Goal: Navigation & Orientation: Find specific page/section

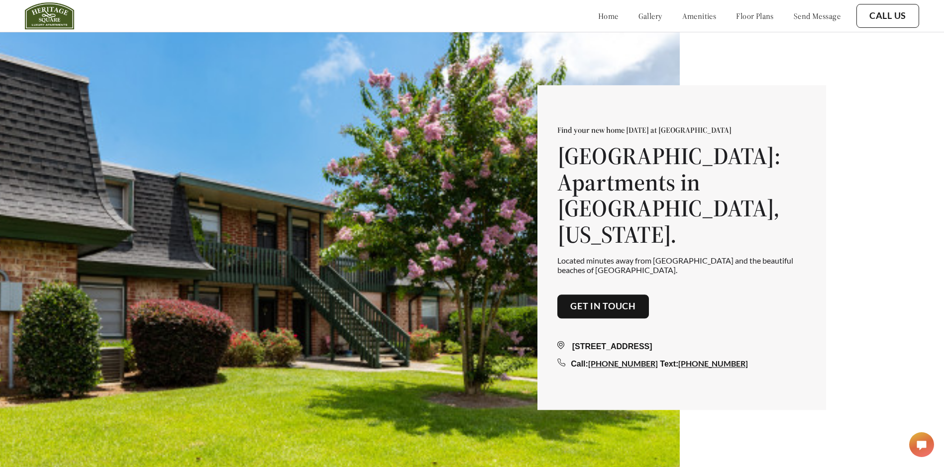
click at [639, 18] on link "gallery" at bounding box center [651, 16] width 24 height 10
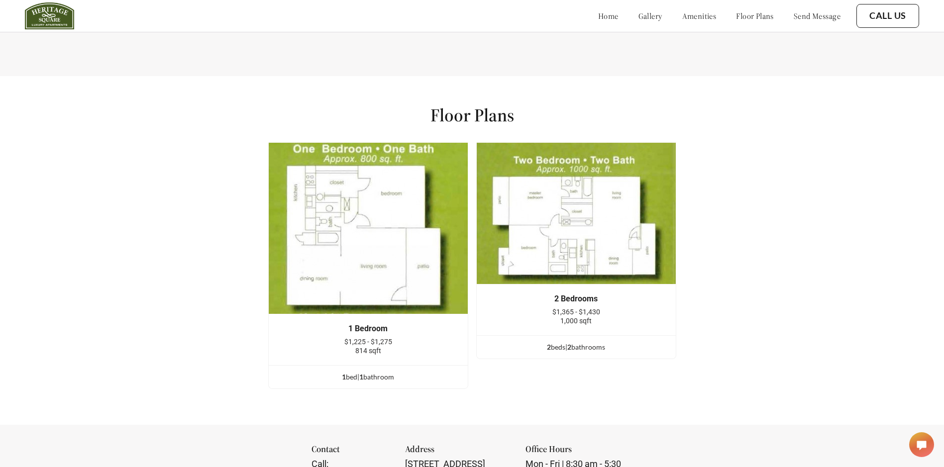
scroll to position [1299, 0]
click at [376, 259] on img at bounding box center [368, 229] width 200 height 172
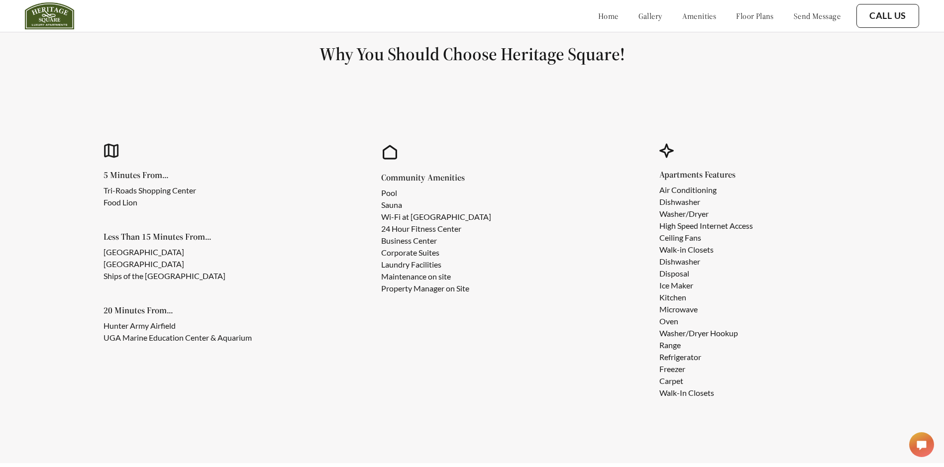
scroll to position [901, 0]
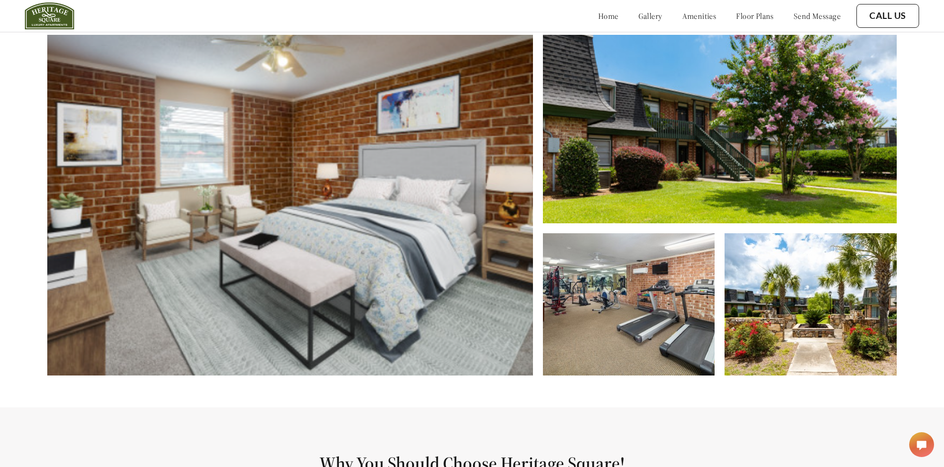
click at [683, 16] on link "amenities" at bounding box center [700, 16] width 34 height 10
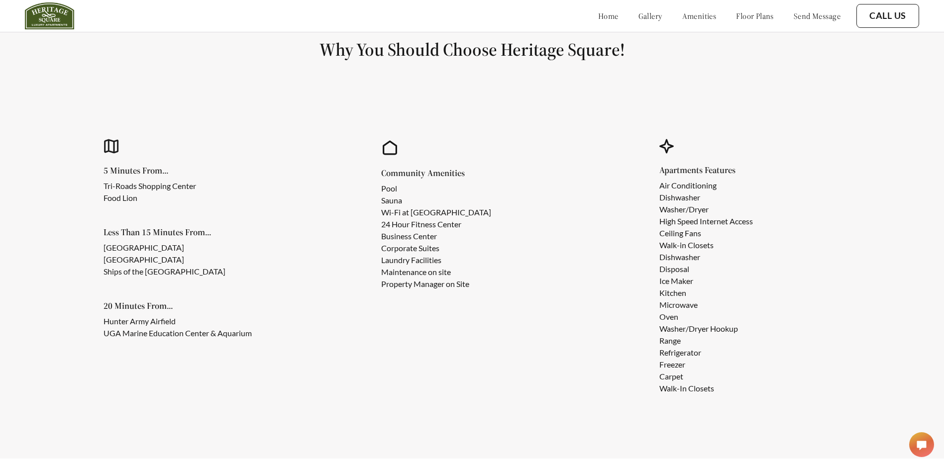
scroll to position [918, 0]
click at [639, 19] on link "gallery" at bounding box center [651, 16] width 24 height 10
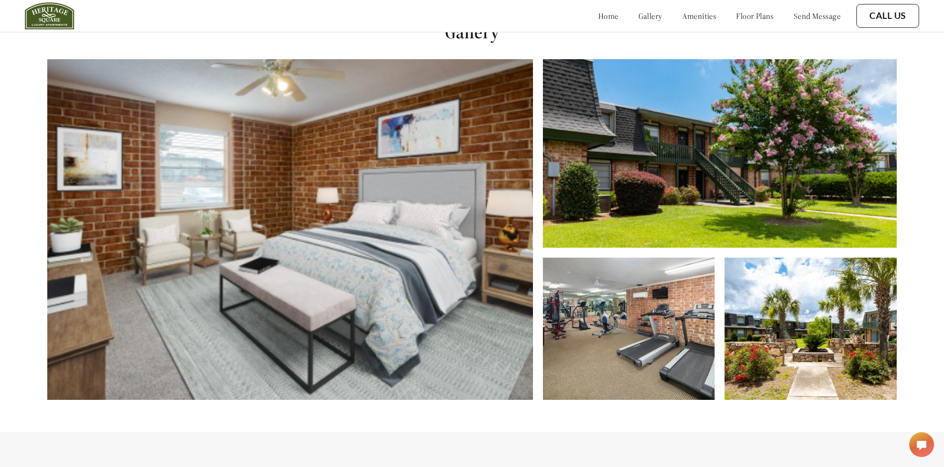
scroll to position [475, 0]
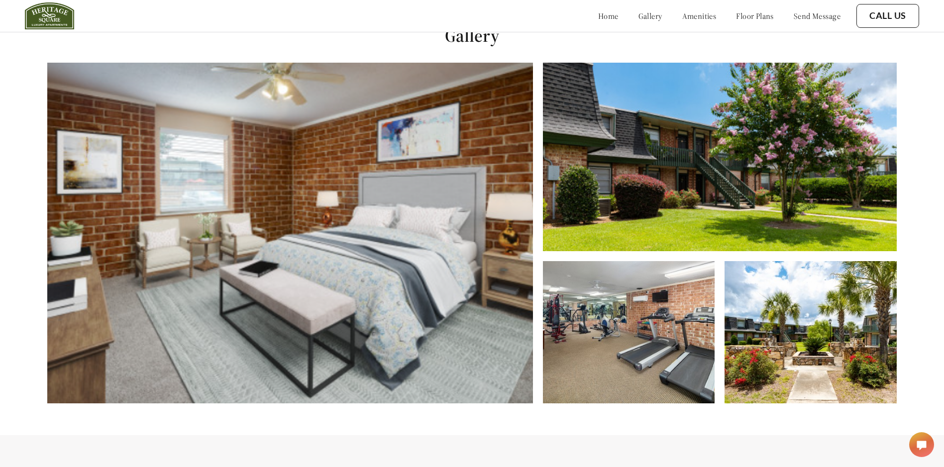
click at [753, 16] on link "floor plans" at bounding box center [755, 16] width 38 height 10
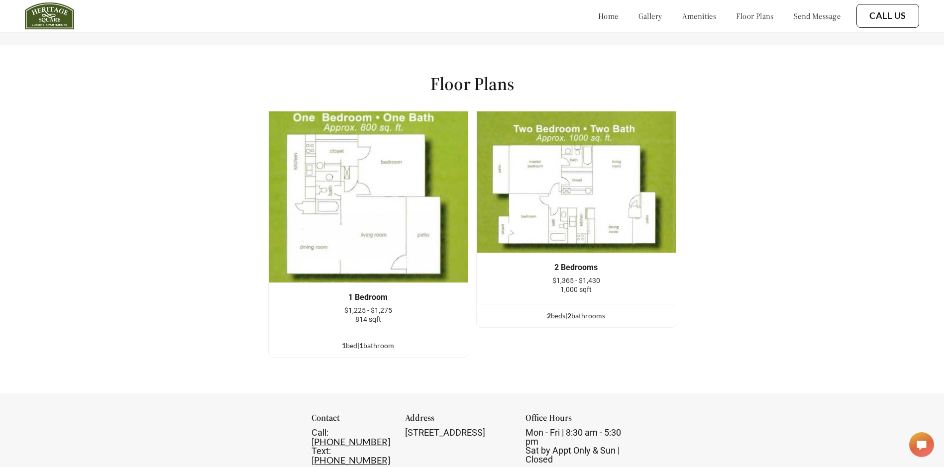
scroll to position [1383, 0]
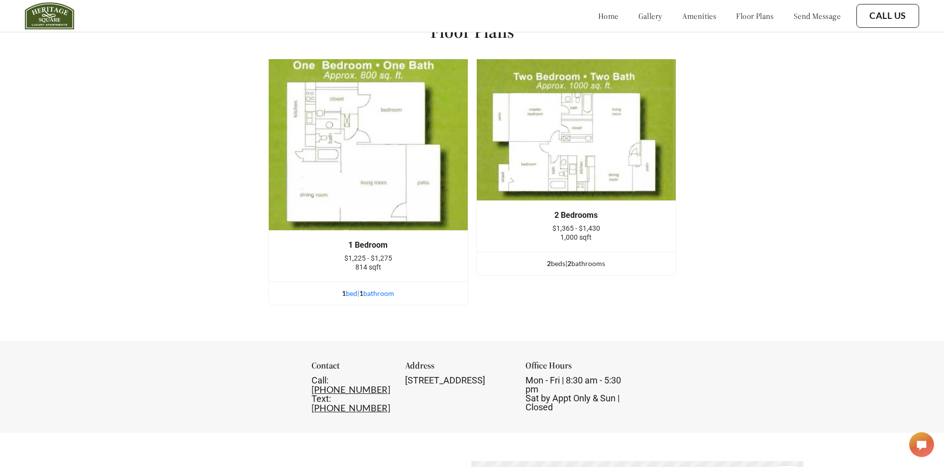
click at [354, 299] on div "1 bed | 1 bathroom" at bounding box center [368, 293] width 199 height 11
click at [349, 299] on div "1 bed | 1 bathroom" at bounding box center [368, 293] width 199 height 11
click at [373, 204] on img at bounding box center [368, 145] width 200 height 172
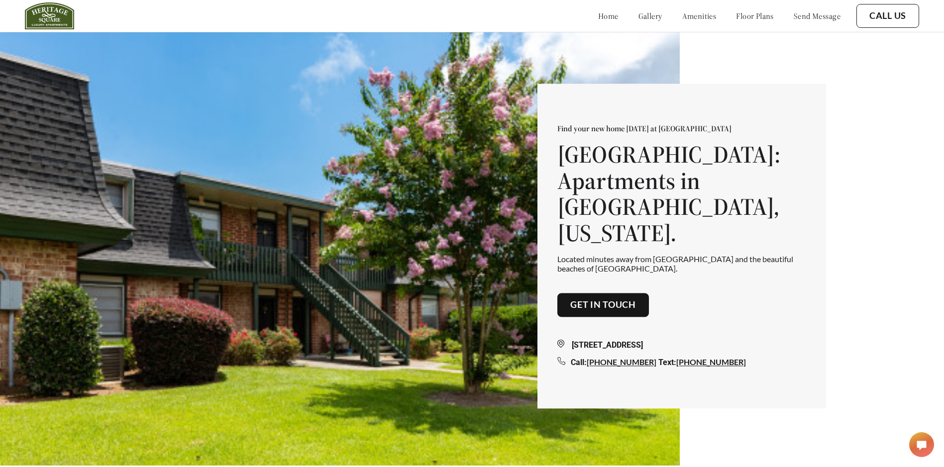
scroll to position [0, 0]
